Goal: Check status: Check status

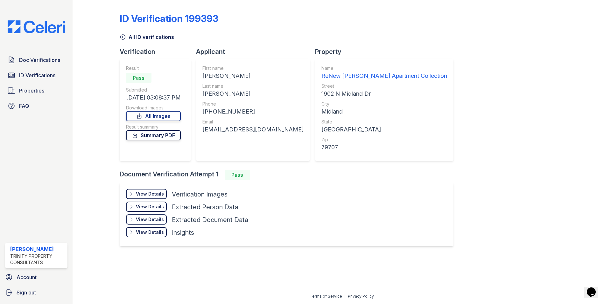
click at [138, 136] on icon at bounding box center [135, 135] width 6 height 6
click at [50, 79] on span "ID Verifications" at bounding box center [37, 75] width 36 height 8
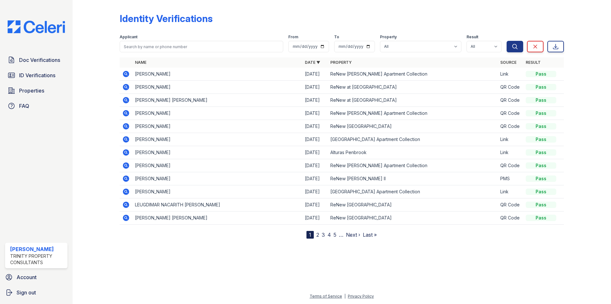
click at [131, 74] on td at bounding box center [126, 74] width 13 height 13
click at [127, 75] on icon at bounding box center [126, 74] width 8 height 8
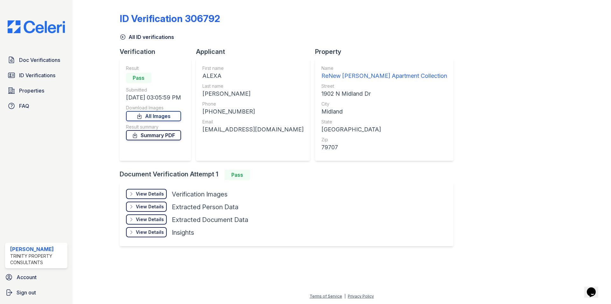
click at [150, 135] on link "Summary PDF" at bounding box center [153, 135] width 55 height 10
drag, startPoint x: 122, startPoint y: 37, endPoint x: 125, endPoint y: 58, distance: 21.5
click at [122, 37] on icon at bounding box center [122, 37] width 5 height 5
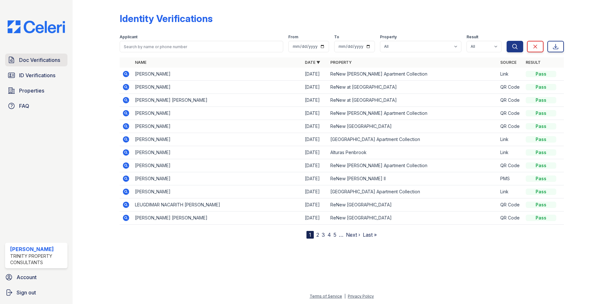
click at [37, 61] on span "Doc Verifications" at bounding box center [39, 60] width 41 height 8
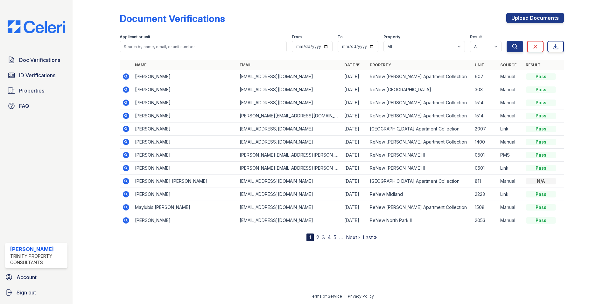
click at [319, 236] on link "2" at bounding box center [318, 237] width 3 height 6
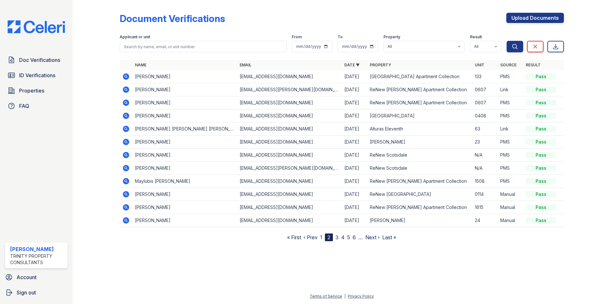
click at [128, 115] on icon at bounding box center [126, 115] width 6 height 6
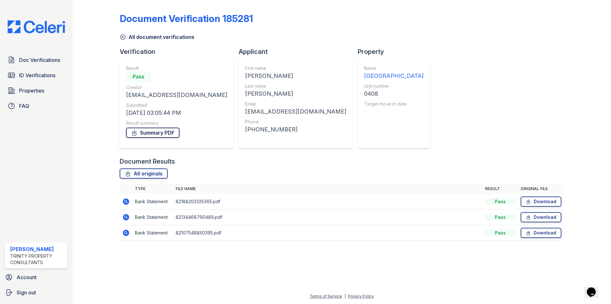
click at [133, 133] on icon at bounding box center [134, 132] width 6 height 6
click at [125, 230] on icon at bounding box center [126, 232] width 6 height 6
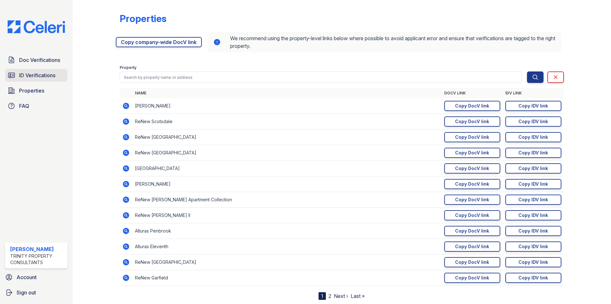
click at [50, 76] on span "ID Verifications" at bounding box center [37, 75] width 36 height 8
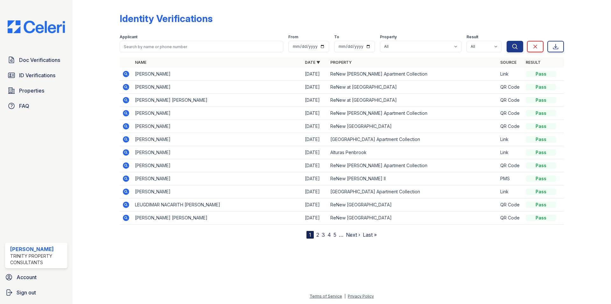
click at [317, 235] on link "2" at bounding box center [318, 234] width 3 height 6
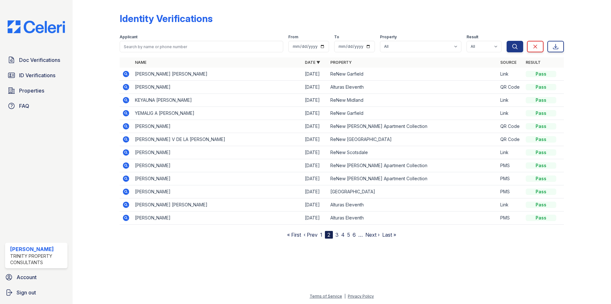
click at [126, 191] on icon at bounding box center [126, 191] width 2 height 2
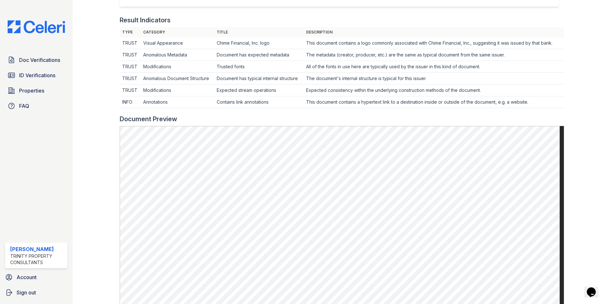
scroll to position [11, 0]
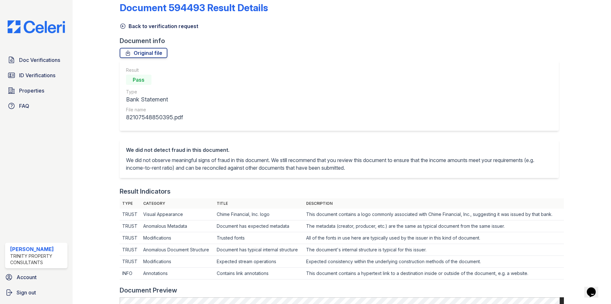
click at [122, 26] on icon at bounding box center [122, 26] width 5 height 5
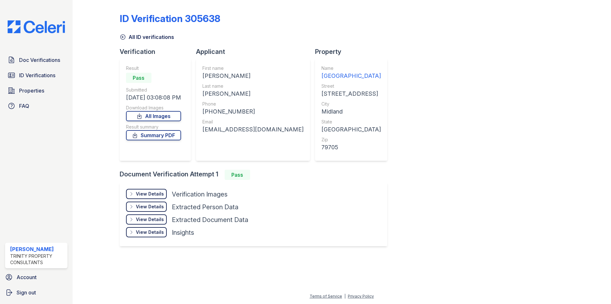
click at [137, 132] on icon at bounding box center [135, 134] width 4 height 5
click at [143, 114] on icon at bounding box center [139, 116] width 6 height 6
